Goal: Task Accomplishment & Management: Manage account settings

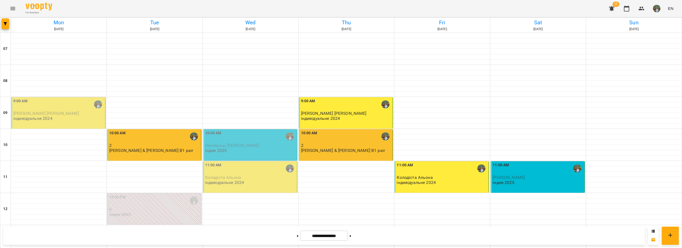
click at [11, 10] on icon "Menu" at bounding box center [13, 8] width 6 height 6
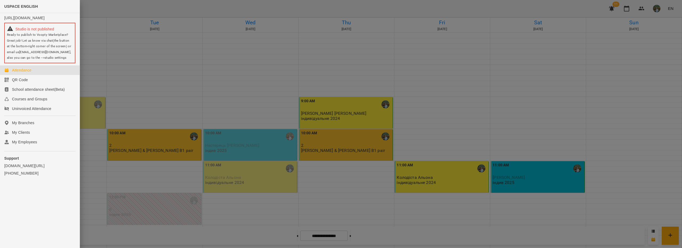
click at [90, 8] on div at bounding box center [341, 124] width 682 height 248
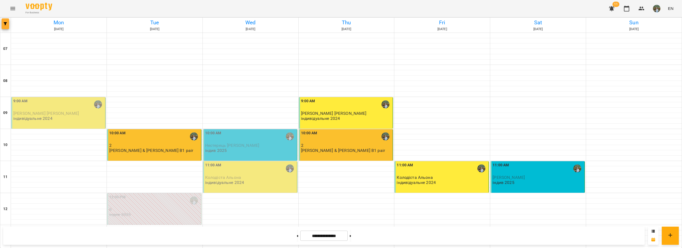
click at [3, 25] on button "button" at bounding box center [5, 23] width 7 height 11
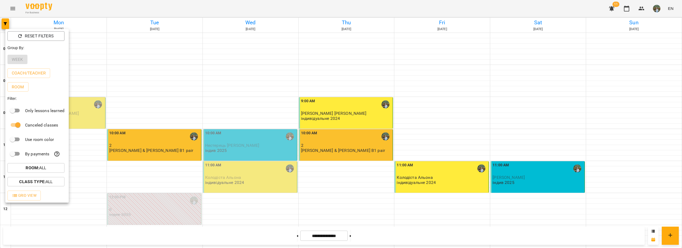
click at [18, 62] on div "Week" at bounding box center [36, 60] width 63 height 14
drag, startPoint x: 111, startPoint y: 11, endPoint x: 132, endPoint y: 30, distance: 28.5
click at [113, 12] on div at bounding box center [341, 124] width 682 height 248
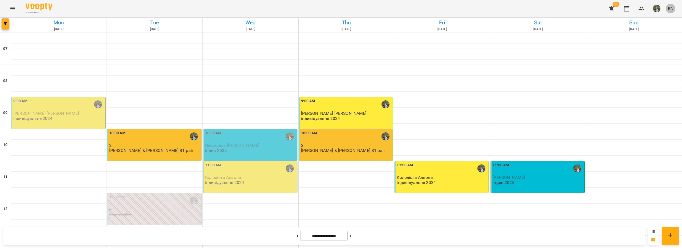
click at [670, 11] on span "EN" at bounding box center [671, 9] width 6 height 6
click at [659, 43] on div "Русский" at bounding box center [661, 40] width 27 height 10
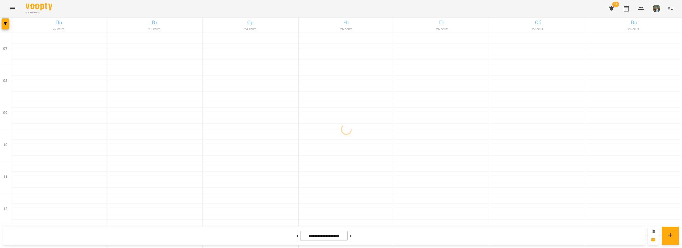
click at [672, 6] on span "RU" at bounding box center [671, 9] width 6 height 6
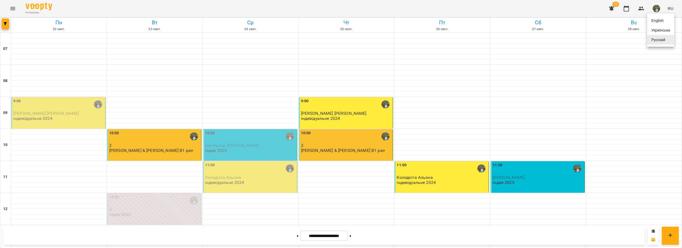
click at [657, 27] on div "Українська" at bounding box center [661, 30] width 27 height 10
click at [297, 230] on button at bounding box center [297, 236] width 1 height 12
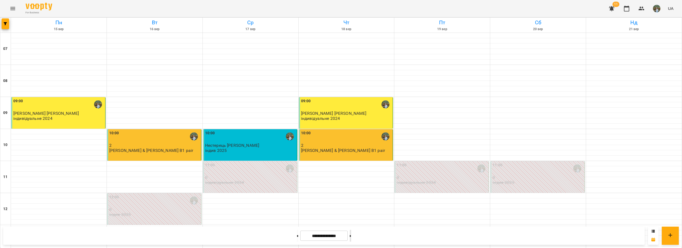
click at [351, 237] on button at bounding box center [350, 236] width 1 height 12
type input "**********"
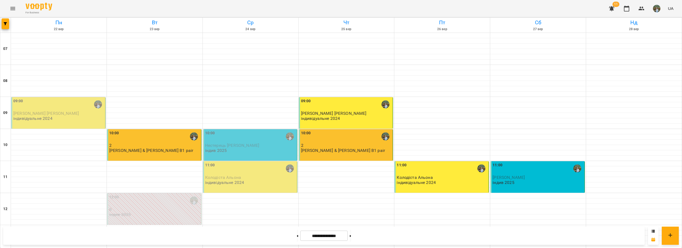
click at [521, 175] on div "[PERSON_NAME]" at bounding box center [538, 177] width 91 height 5
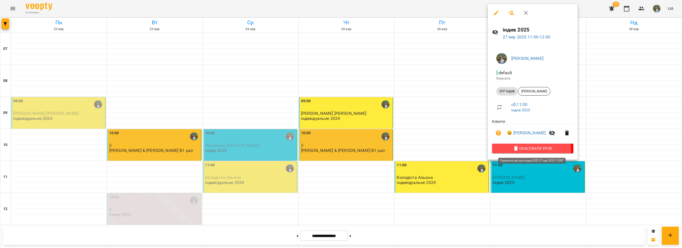
click at [527, 150] on span "Скасувати Урок" at bounding box center [533, 148] width 73 height 6
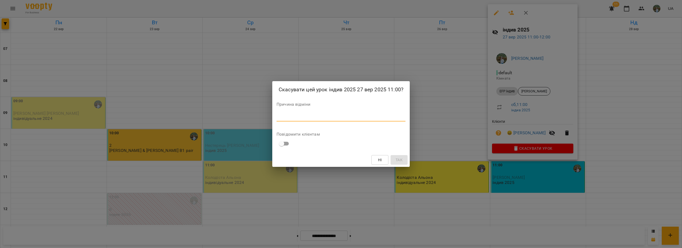
click at [322, 118] on textarea at bounding box center [341, 116] width 129 height 5
type textarea "*********"
click at [394, 162] on button "Так" at bounding box center [399, 160] width 17 height 10
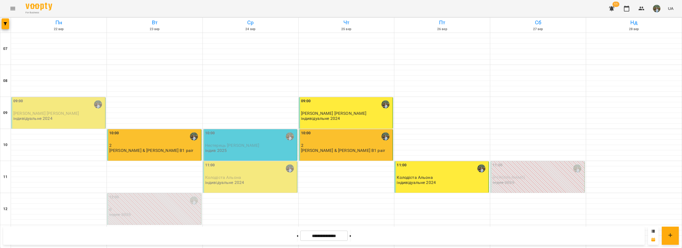
scroll to position [209, 0]
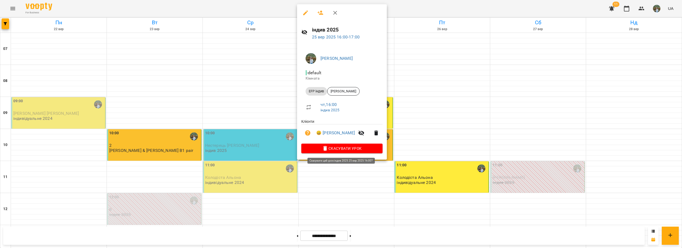
click at [345, 149] on span "Скасувати Урок" at bounding box center [342, 148] width 73 height 6
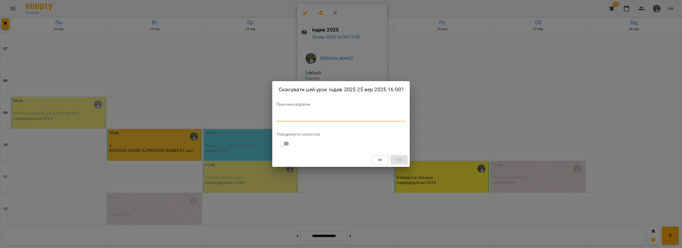
click at [332, 118] on textarea at bounding box center [341, 116] width 129 height 5
type textarea "*********"
click at [394, 164] on div "Ні Так" at bounding box center [341, 160] width 138 height 14
click at [394, 157] on button "Так" at bounding box center [399, 160] width 17 height 10
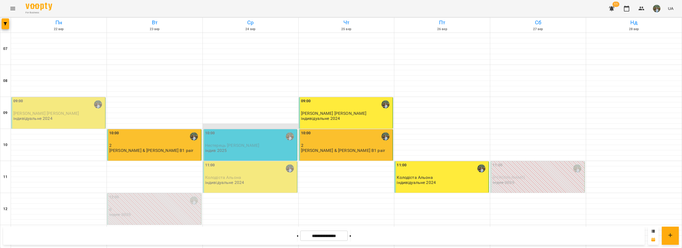
scroll to position [0, 0]
click at [297, 235] on button at bounding box center [297, 236] width 1 height 12
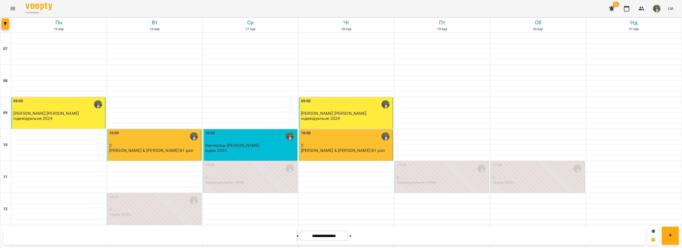
click at [297, 235] on button at bounding box center [297, 236] width 1 height 12
type input "**********"
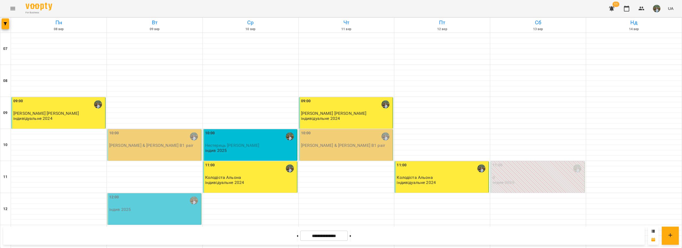
click at [336, 145] on p "[PERSON_NAME] & [PERSON_NAME] B1 pair" at bounding box center [343, 145] width 84 height 5
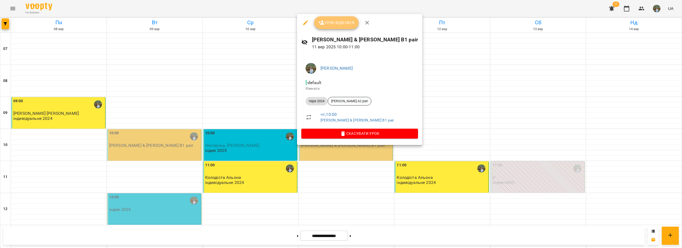
click at [333, 21] on span "Урок відбувся" at bounding box center [337, 22] width 36 height 6
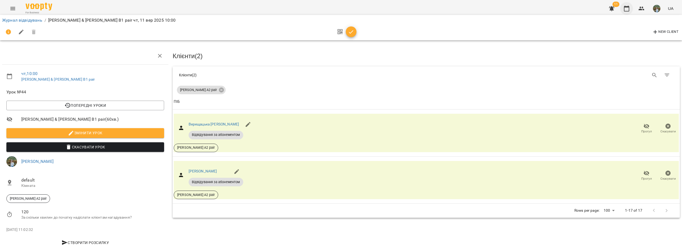
click at [626, 11] on icon "button" at bounding box center [626, 9] width 5 height 6
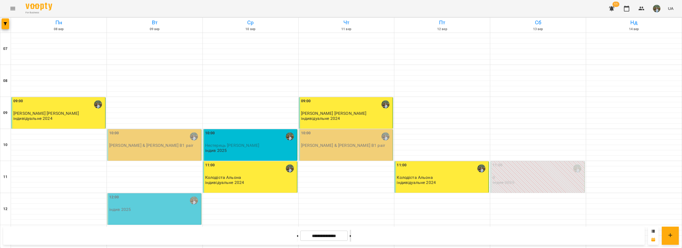
click at [351, 236] on icon at bounding box center [350, 236] width 1 height 2
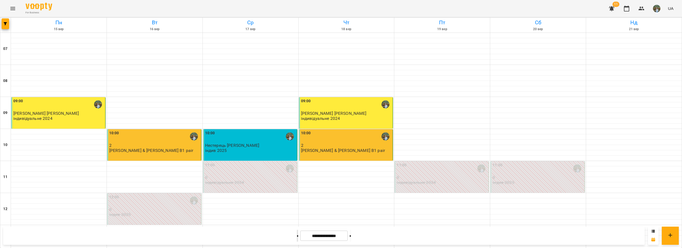
click at [297, 236] on icon at bounding box center [297, 236] width 1 height 2
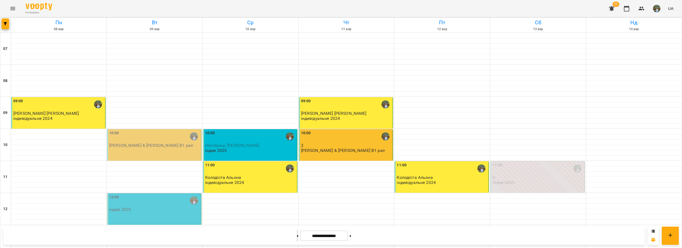
click at [297, 236] on icon at bounding box center [297, 236] width 1 height 2
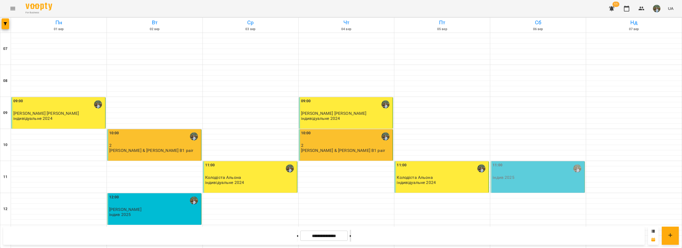
click at [351, 238] on button at bounding box center [350, 236] width 1 height 12
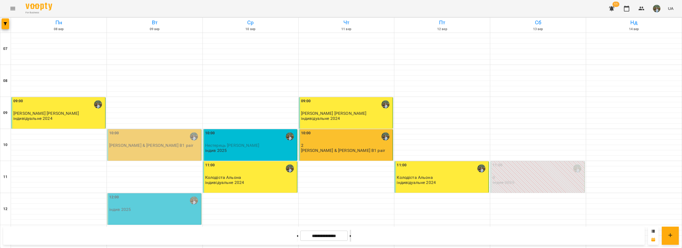
click at [351, 238] on button at bounding box center [350, 236] width 1 height 12
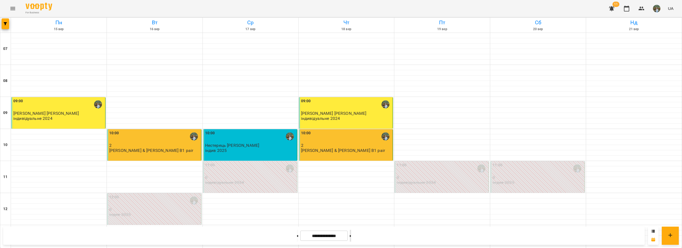
click at [351, 234] on button at bounding box center [350, 236] width 1 height 12
type input "**********"
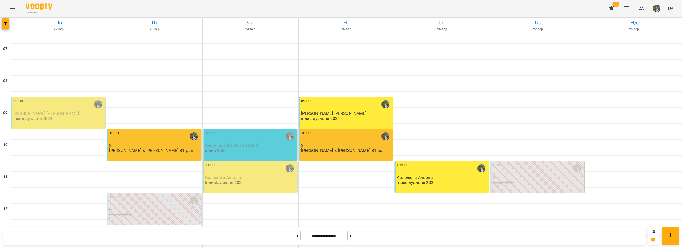
scroll to position [160, 0]
